Goal: Task Accomplishment & Management: Manage account settings

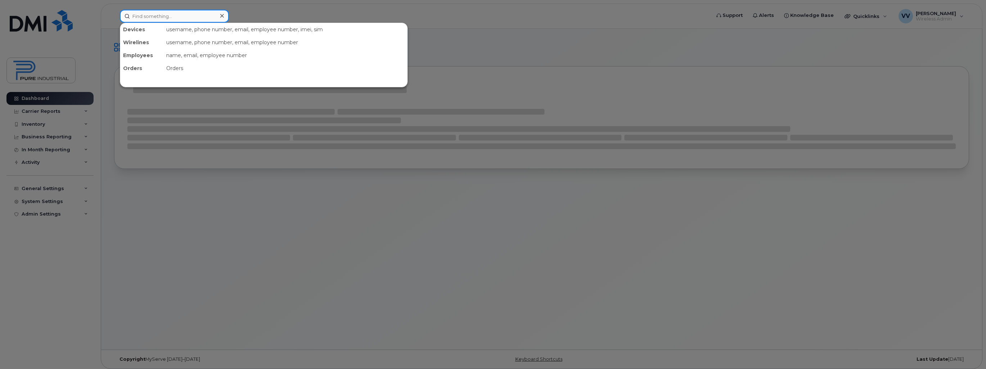
click at [170, 14] on input at bounding box center [174, 16] width 109 height 13
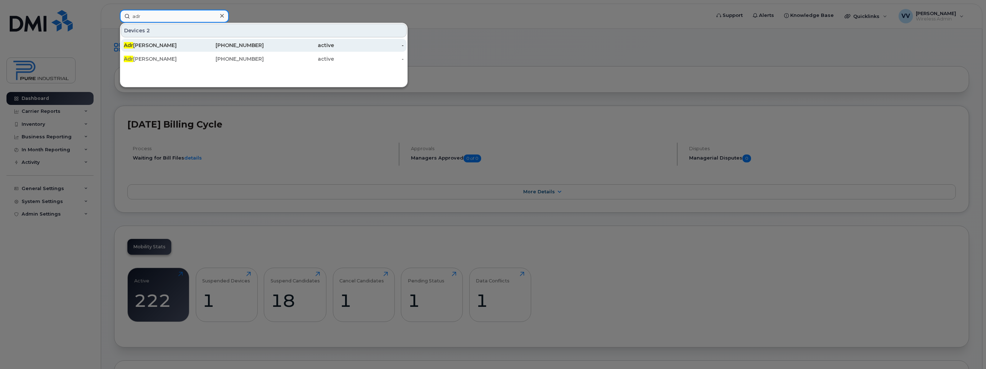
type input "adr"
click at [143, 46] on div "Adr ian Cako" at bounding box center [159, 45] width 70 height 7
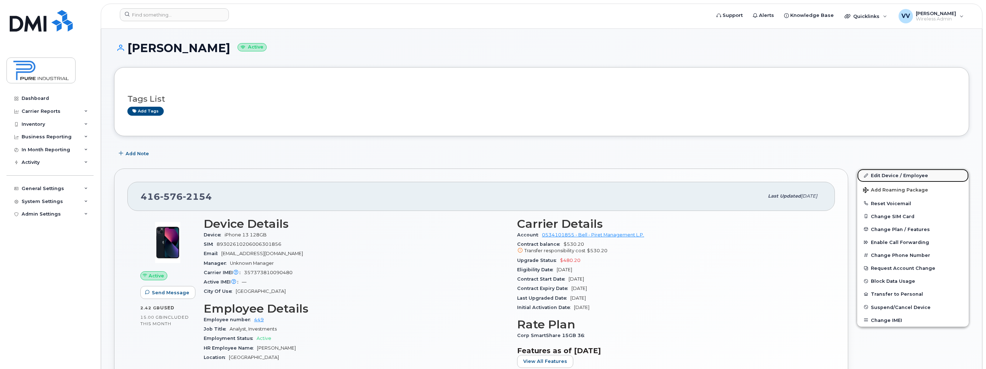
click at [882, 173] on link "Edit Device / Employee" at bounding box center [913, 175] width 112 height 13
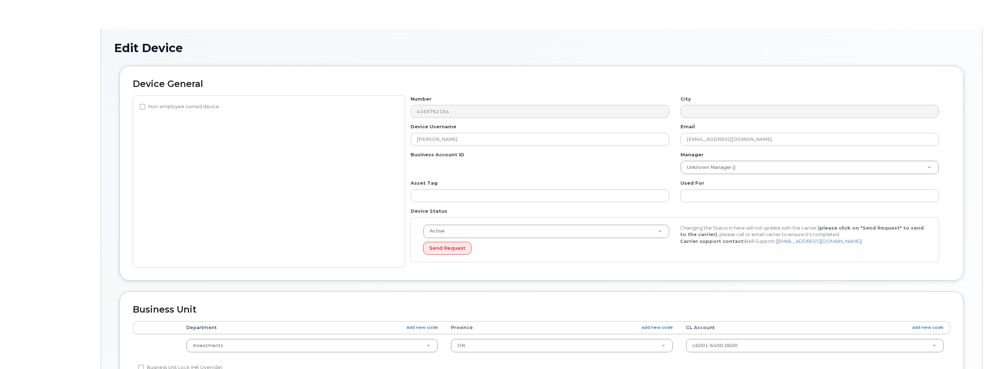
select select "5773517"
select select "5773507"
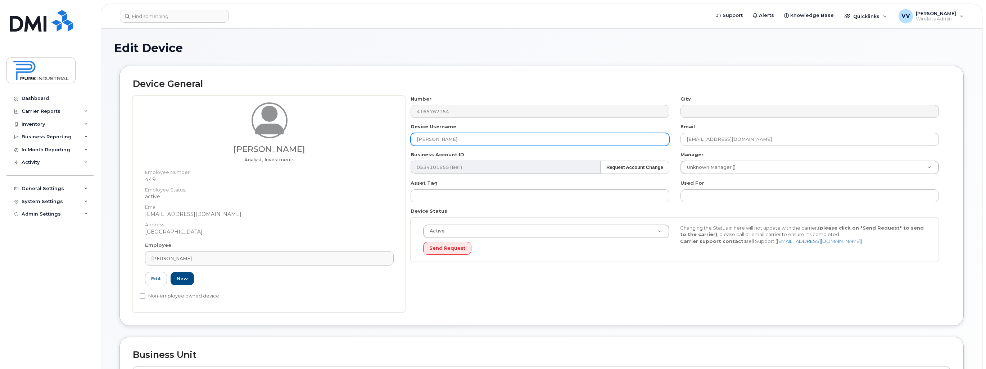
click at [418, 139] on input "[PERSON_NAME]" at bounding box center [539, 139] width 258 height 13
click at [417, 139] on input "[PERSON_NAME]" at bounding box center [539, 139] width 258 height 13
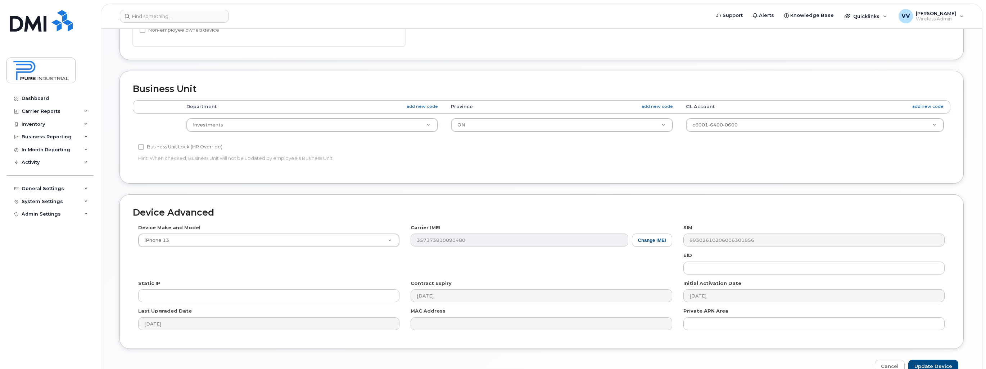
scroll to position [305, 0]
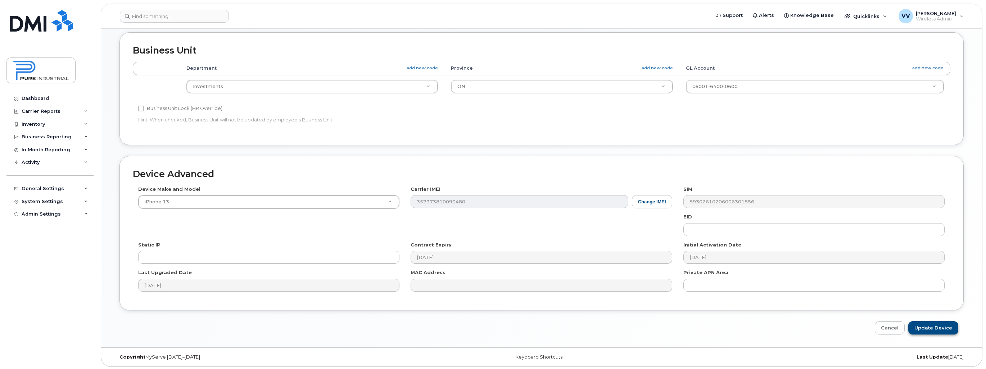
type input "Ex [PERSON_NAME]"
click at [931, 331] on input "Update Device" at bounding box center [933, 328] width 50 height 13
type input "Saving..."
